Goal: Transaction & Acquisition: Purchase product/service

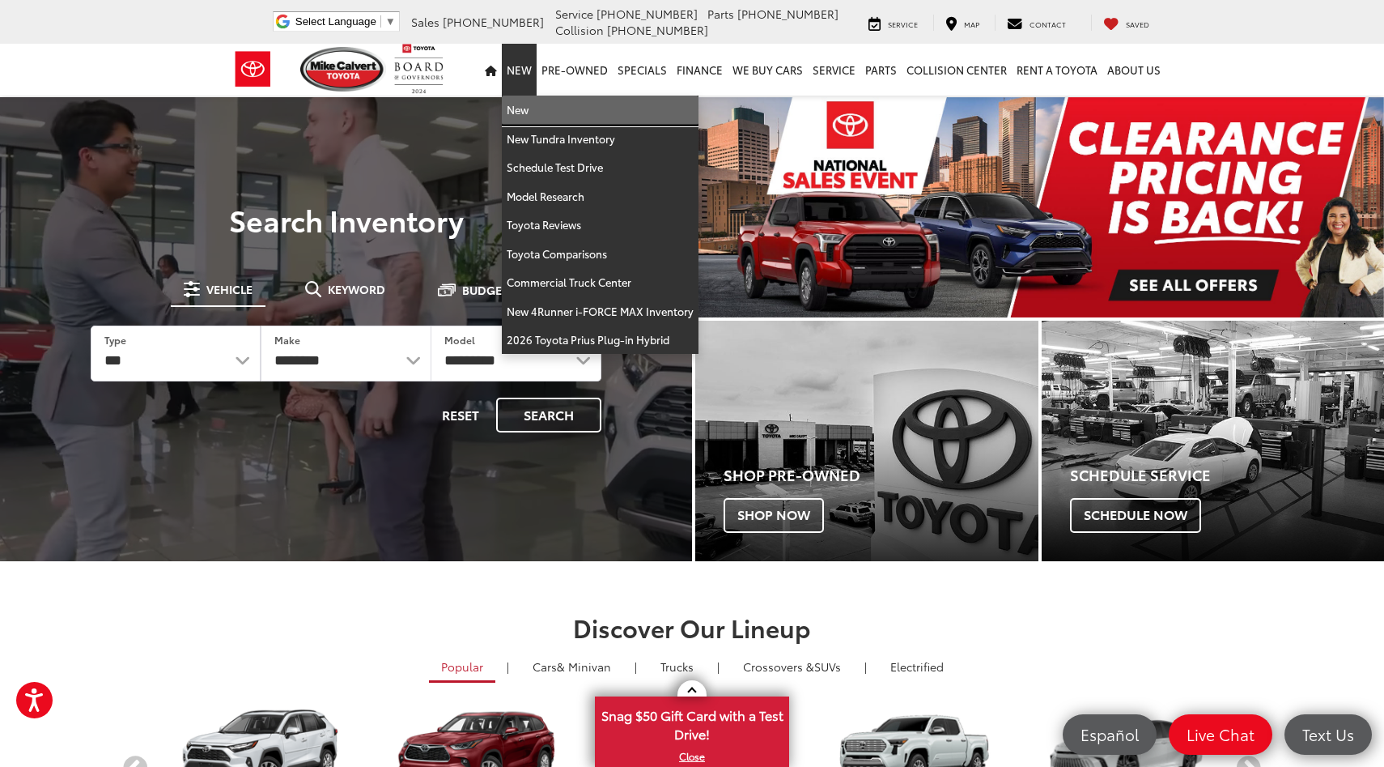
click at [537, 117] on link "New" at bounding box center [600, 110] width 197 height 29
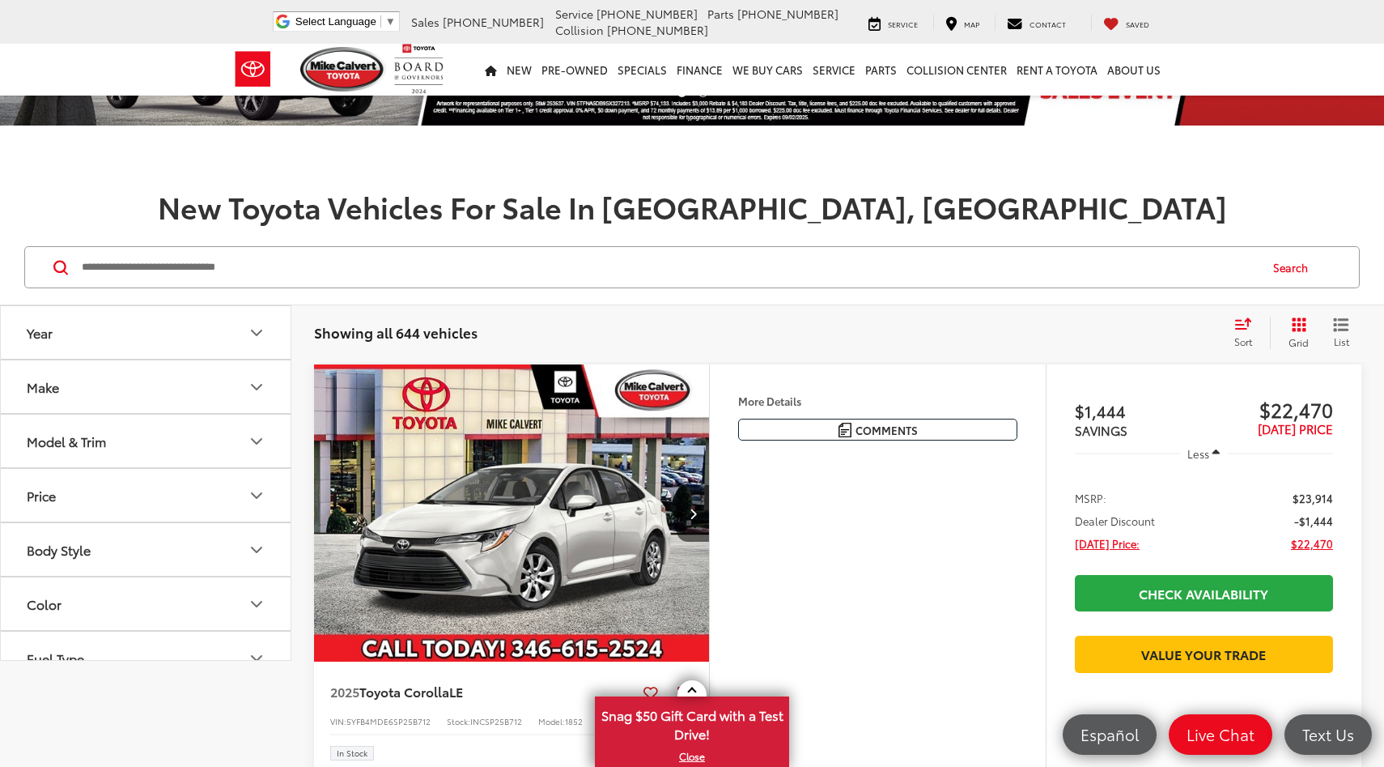
scroll to position [6, 0]
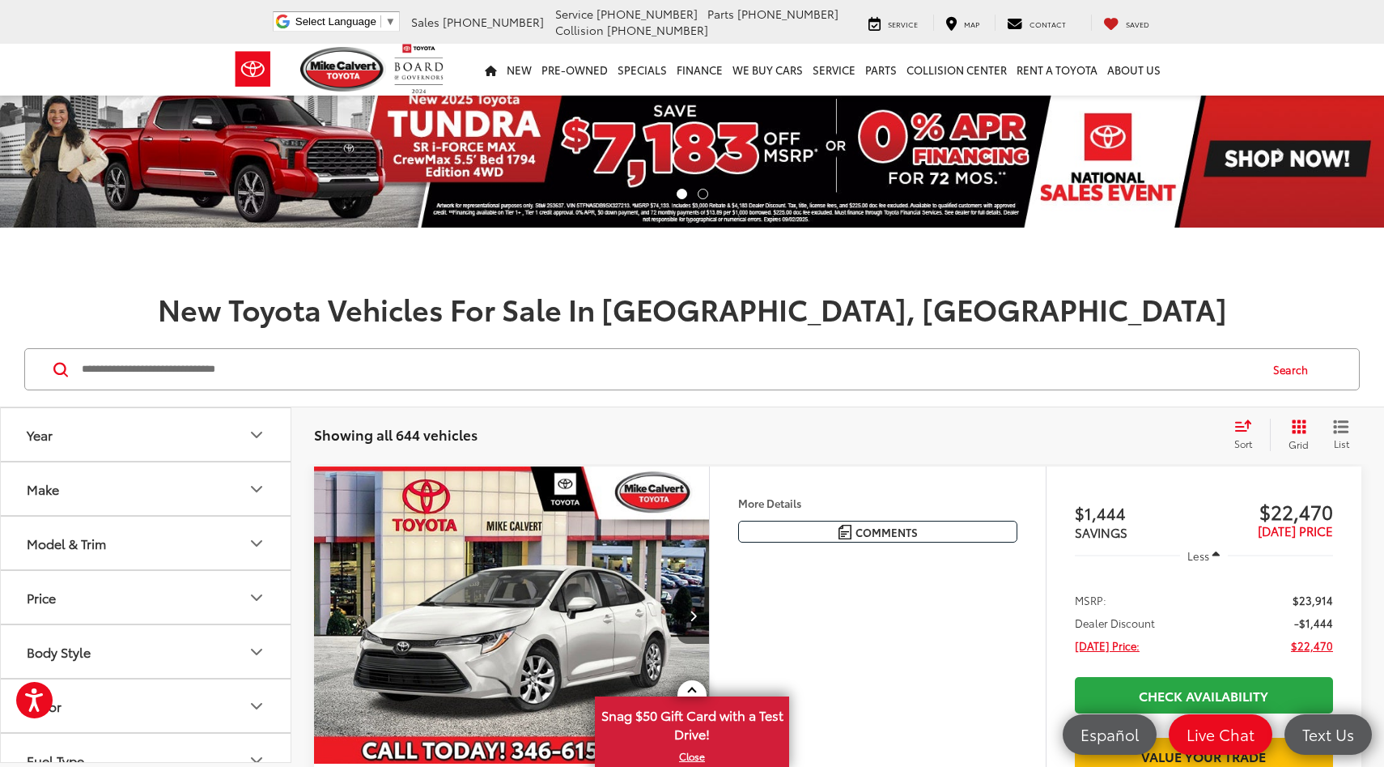
click at [206, 489] on button "Make" at bounding box center [146, 488] width 291 height 53
click at [202, 541] on button "Model & Trim" at bounding box center [146, 542] width 291 height 53
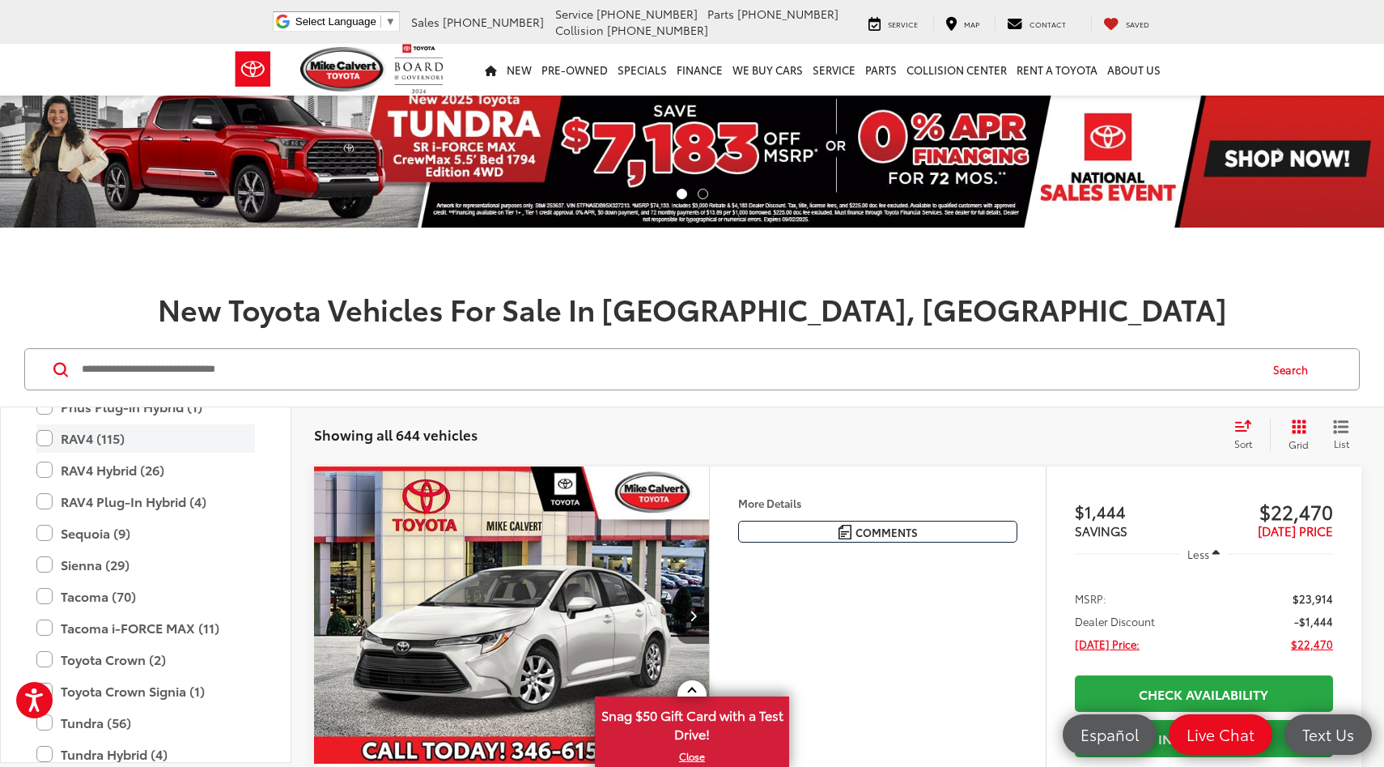
scroll to position [845, 0]
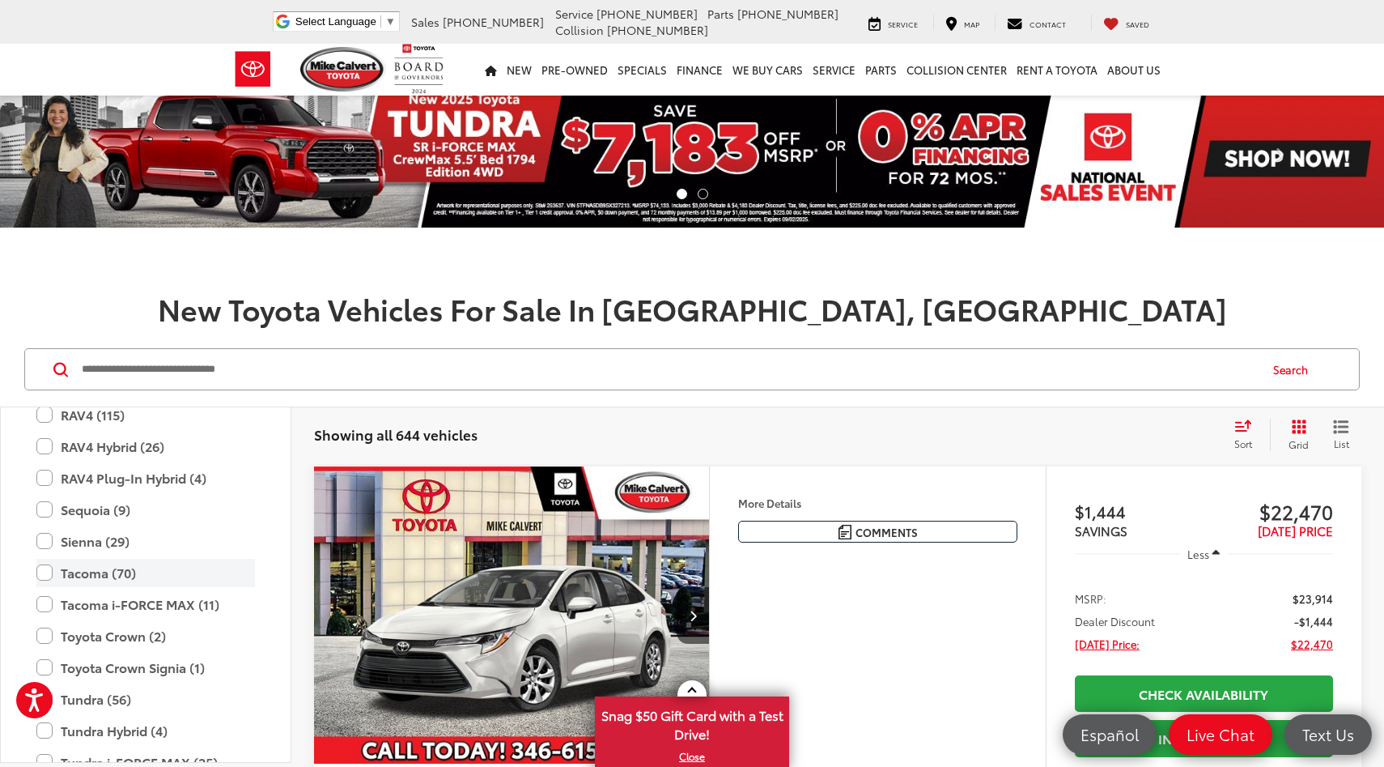
click at [49, 569] on label "Tacoma (70)" at bounding box center [145, 572] width 219 height 28
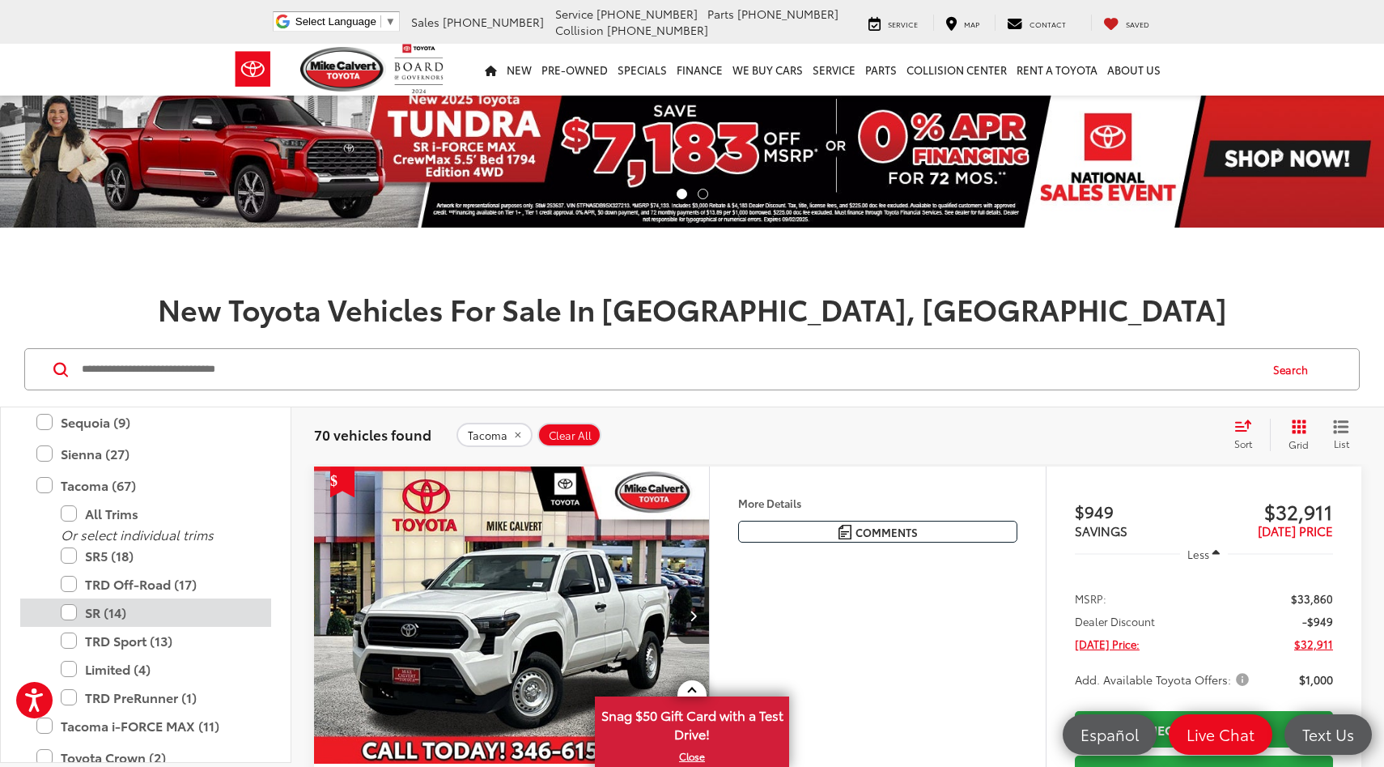
scroll to position [904, 0]
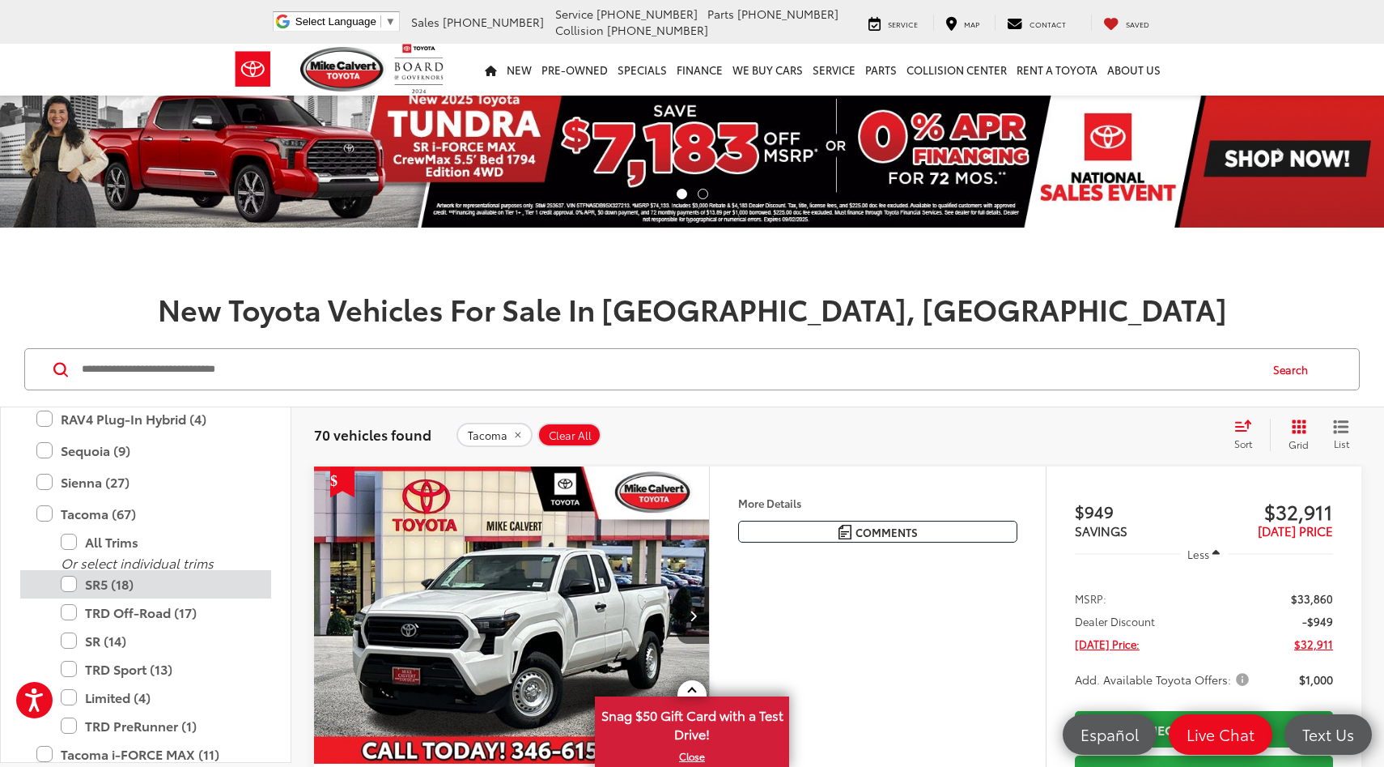
click at [71, 589] on label "SR5 (18)" at bounding box center [158, 584] width 194 height 28
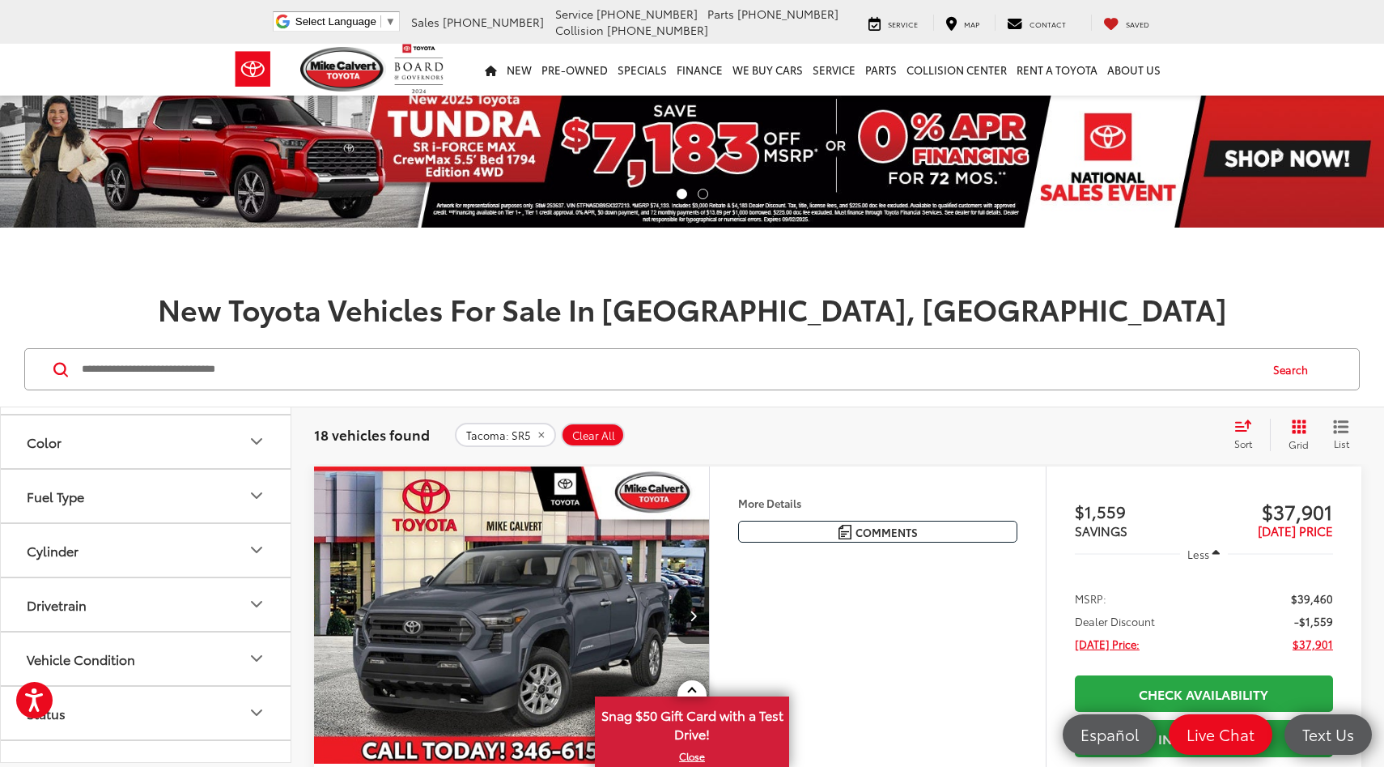
scroll to position [1320, 0]
click at [222, 626] on button "Drivetrain" at bounding box center [146, 618] width 291 height 53
click at [91, 665] on label "4-Wheel Drive (13)" at bounding box center [81, 657] width 123 height 27
